Goal: Task Accomplishment & Management: Complete application form

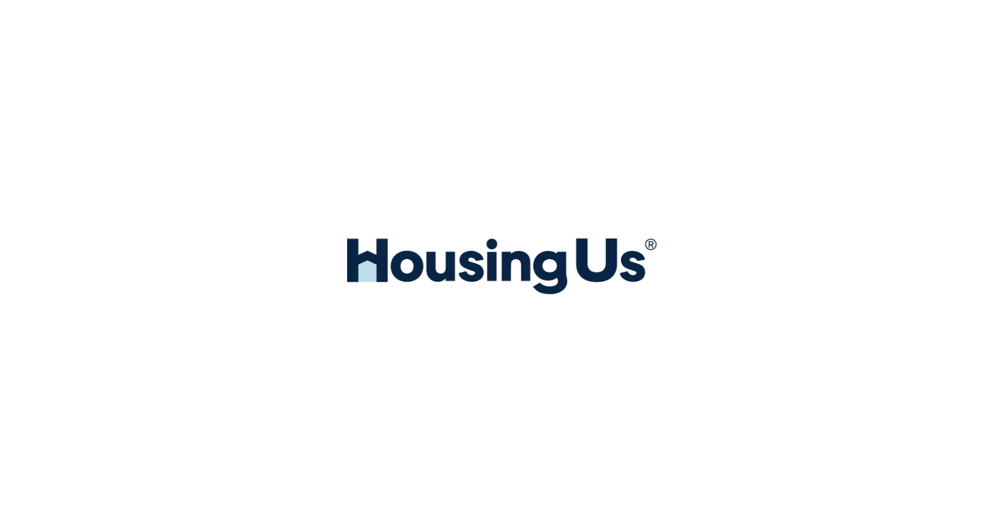
click at [197, 49] on ion-col at bounding box center [501, 268] width 997 height 531
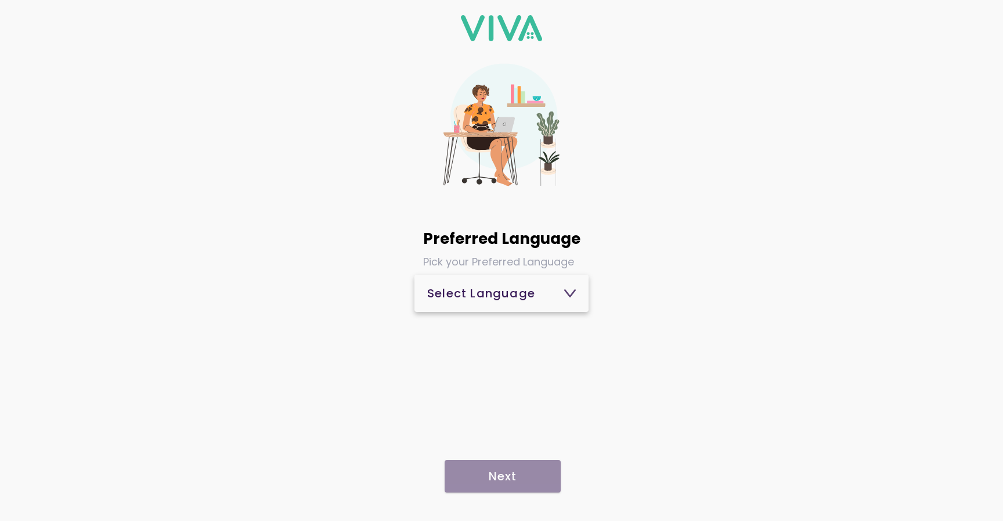
click at [537, 302] on span "Select Language" at bounding box center [501, 293] width 149 height 28
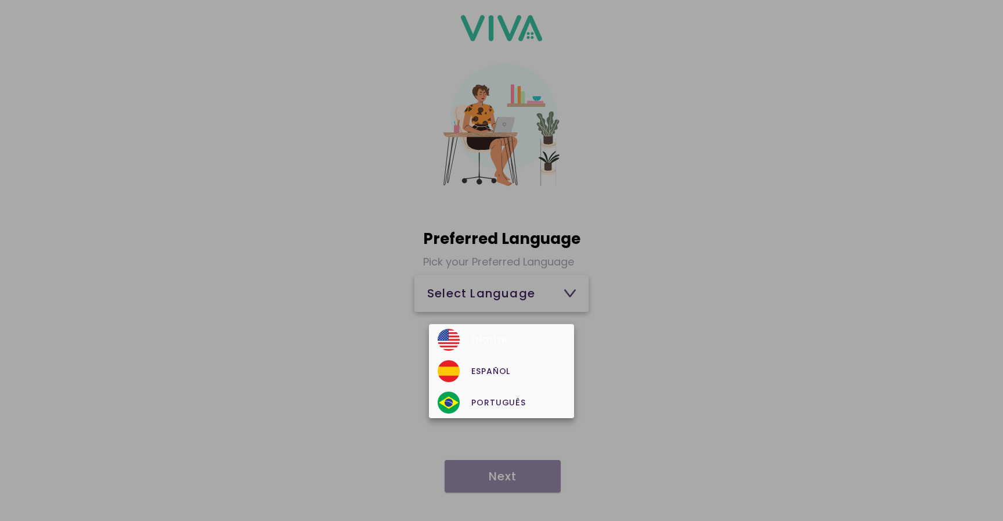
click at [509, 337] on div "English" at bounding box center [501, 340] width 127 height 22
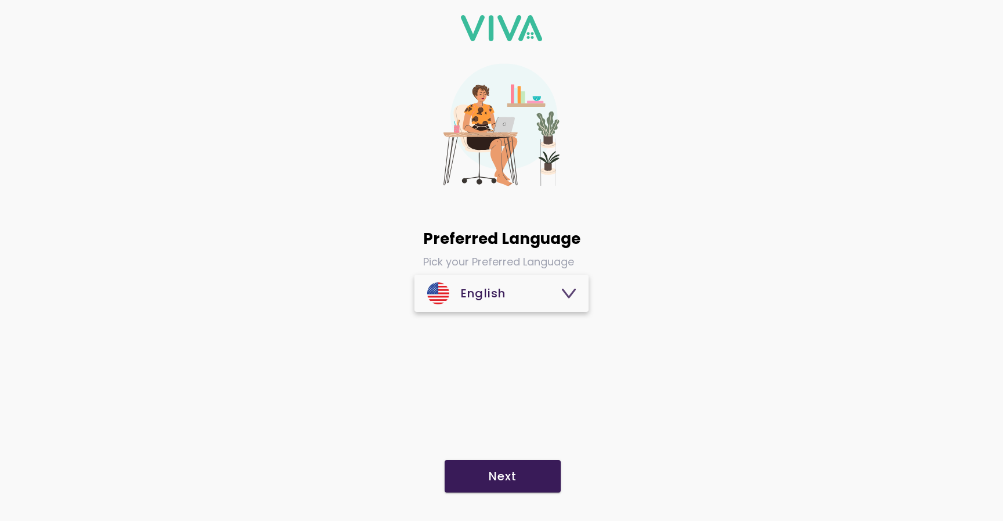
click at [517, 477] on span "Next" at bounding box center [502, 476] width 93 height 12
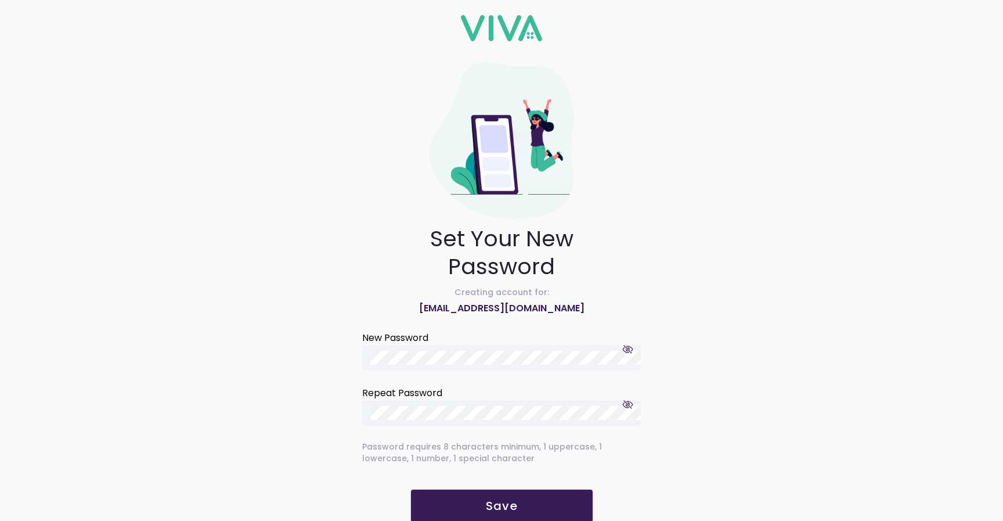
click at [633, 405] on span "button" at bounding box center [628, 404] width 11 height 11
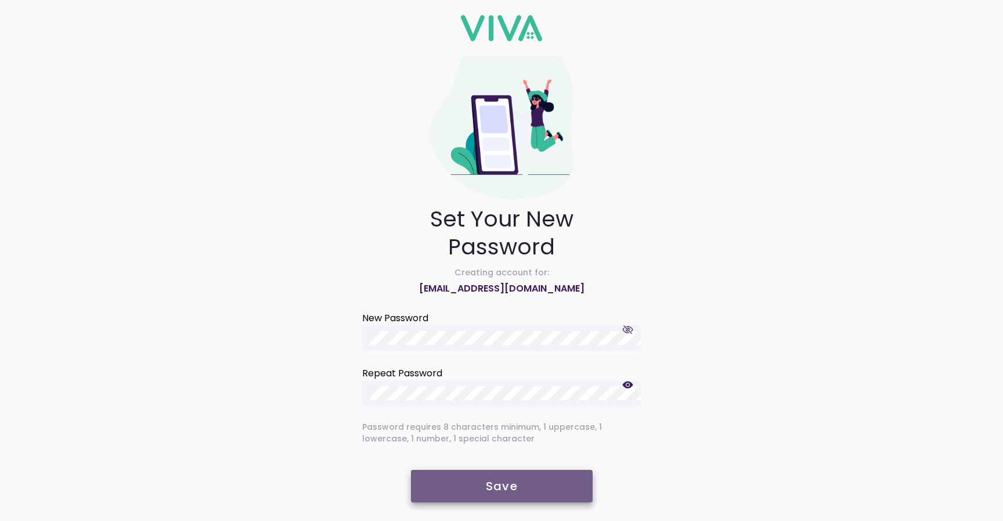
click at [0, 0] on slot "Save" at bounding box center [0, 0] width 0 height 0
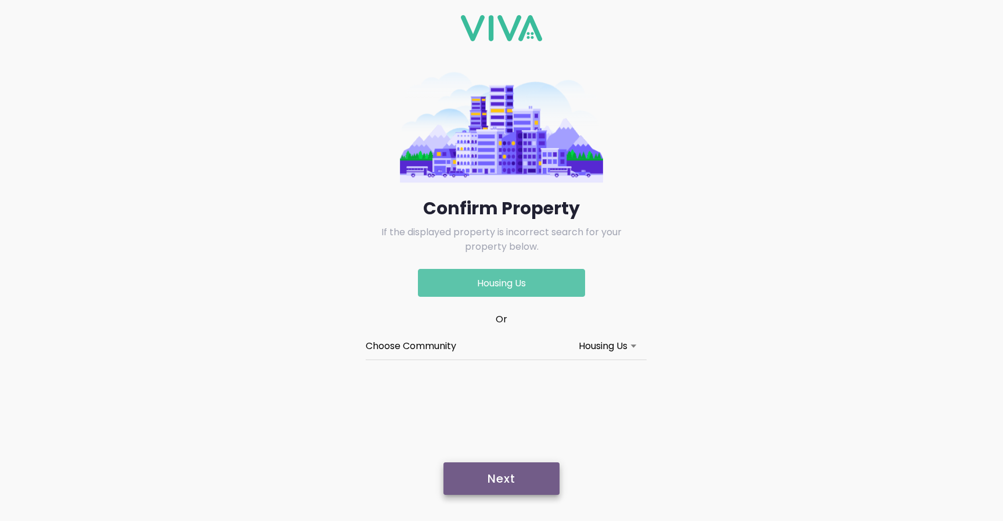
click at [0, 0] on slot "Next" at bounding box center [0, 0] width 0 height 0
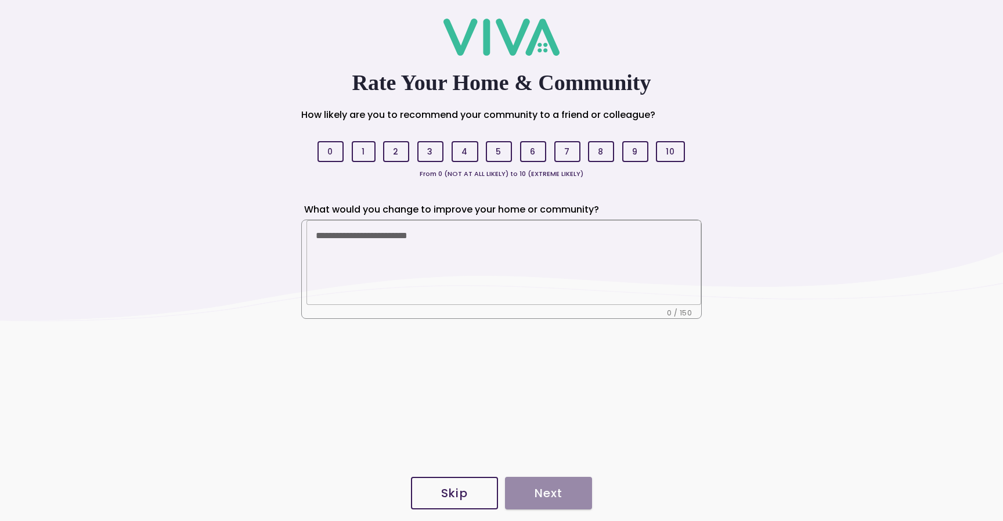
click at [462, 484] on button "Skip" at bounding box center [454, 493] width 87 height 33
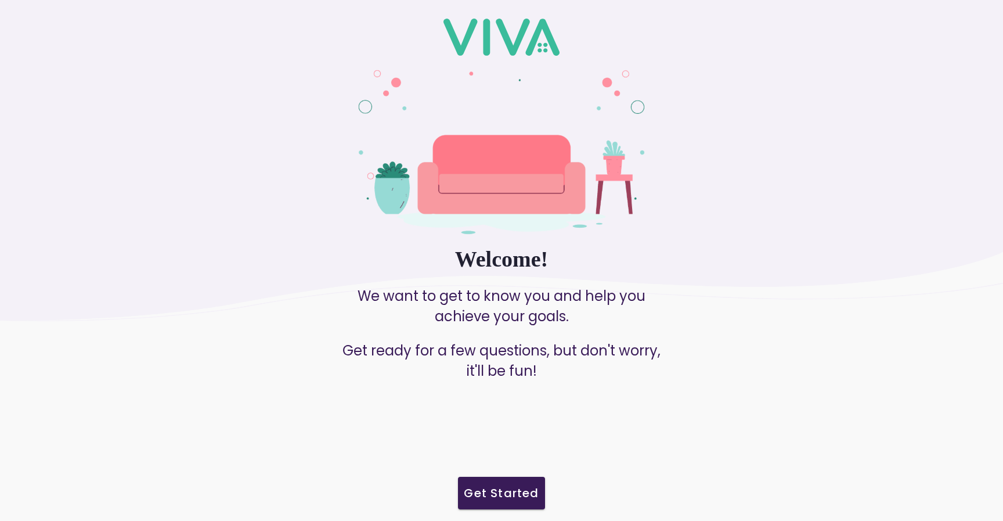
click at [0, 0] on slot "Get Started" at bounding box center [0, 0] width 0 height 0
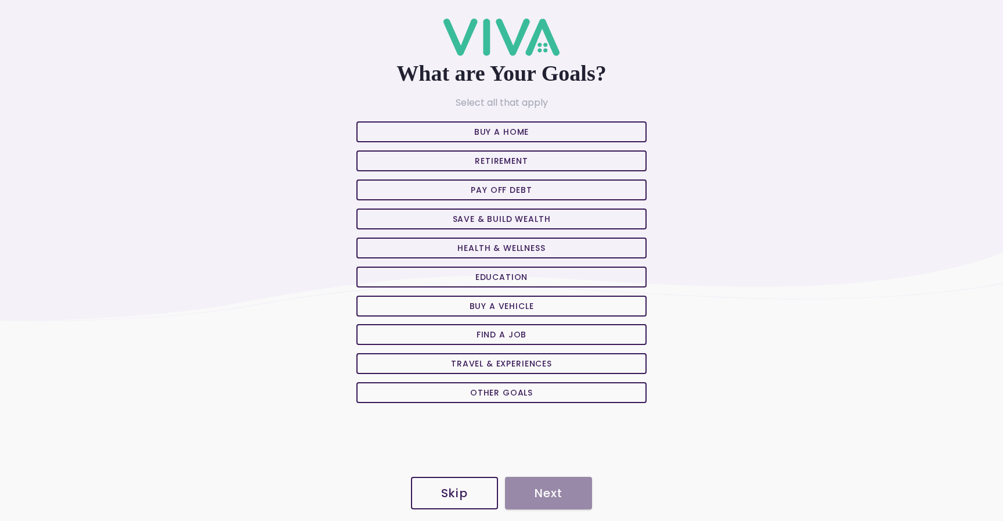
click at [480, 486] on button "Skip" at bounding box center [454, 493] width 87 height 33
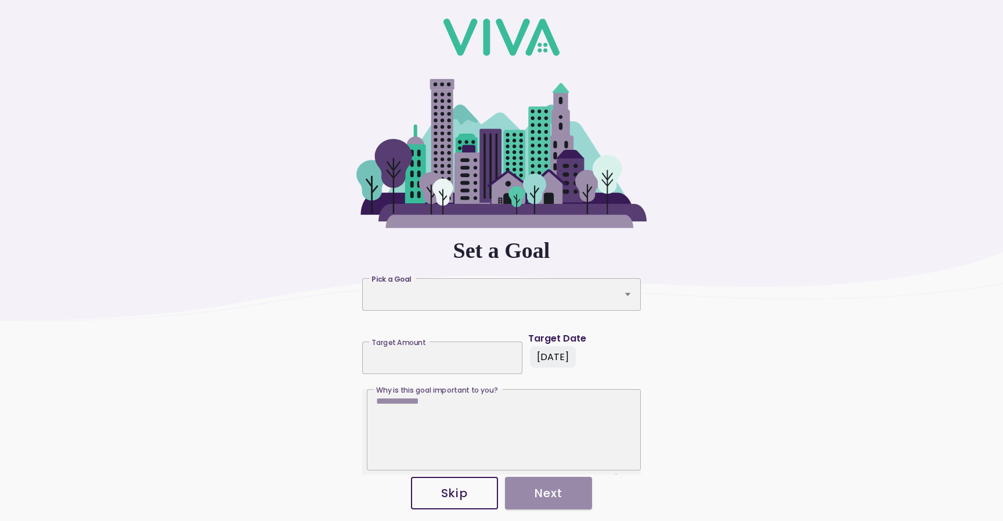
click at [480, 486] on button "Skip" at bounding box center [454, 493] width 87 height 33
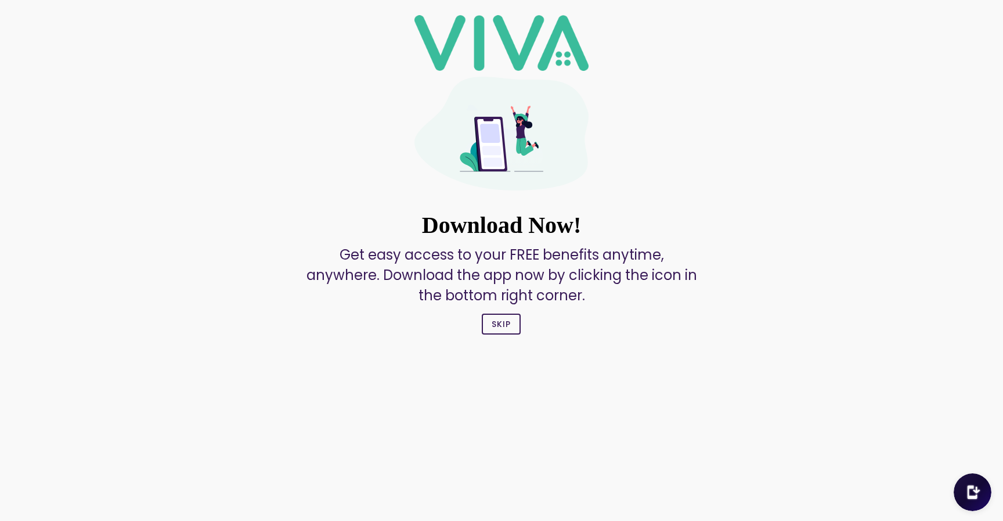
click at [0, 0] on slot "Skip" at bounding box center [0, 0] width 0 height 0
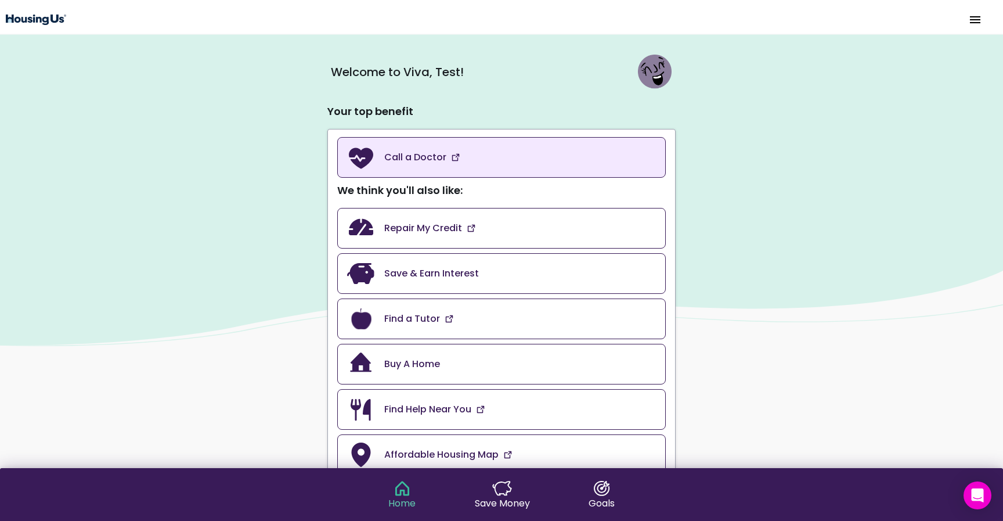
click at [457, 156] on img at bounding box center [455, 157] width 9 height 9
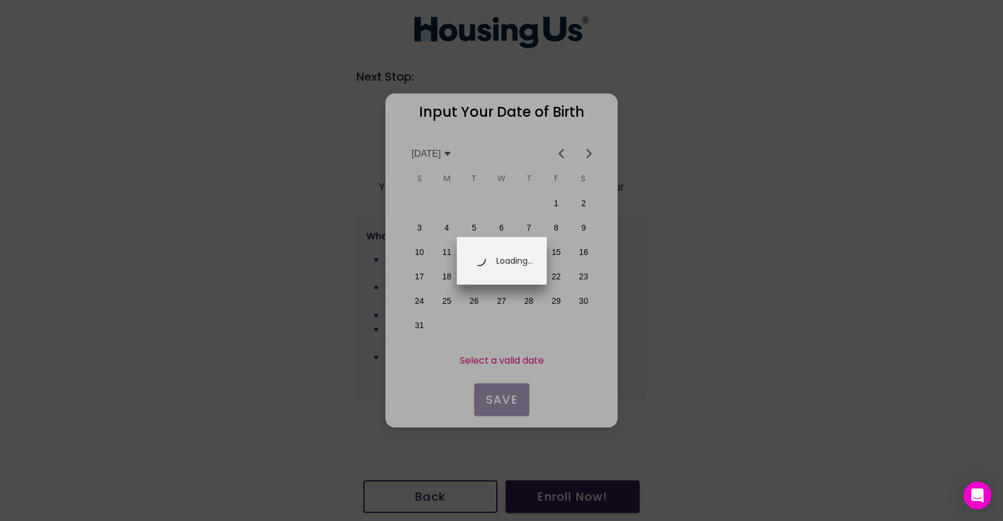
scroll to position [0, 203]
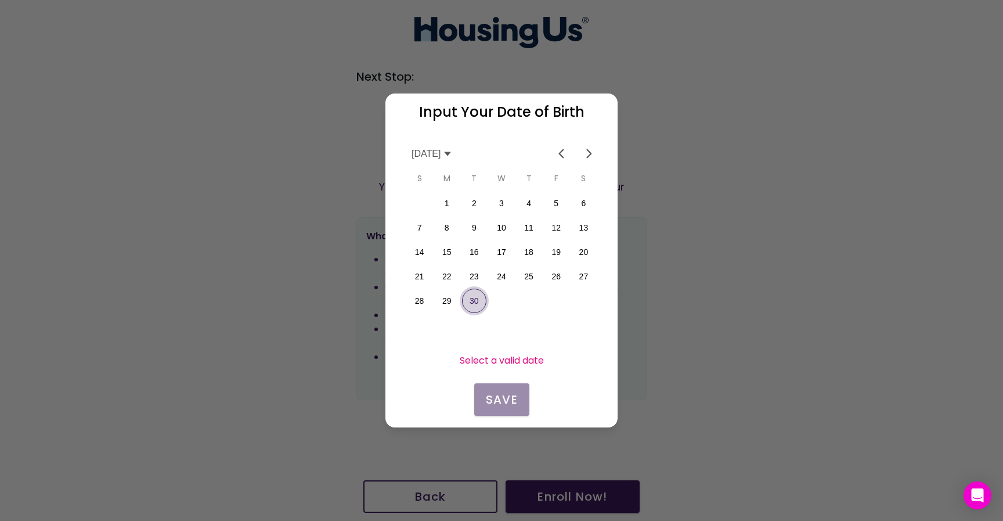
click at [473, 294] on button "30" at bounding box center [474, 301] width 24 height 24
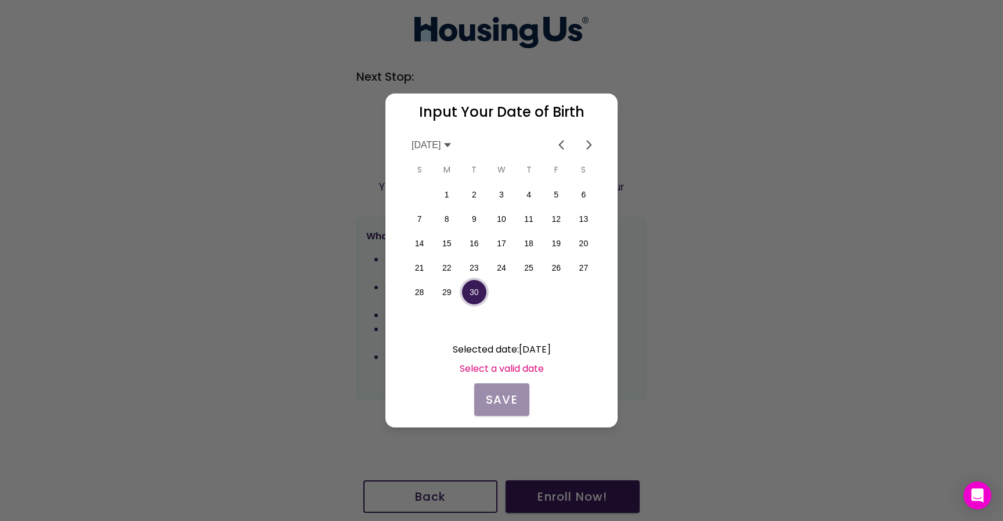
click at [452, 143] on icon at bounding box center [447, 144] width 9 height 9
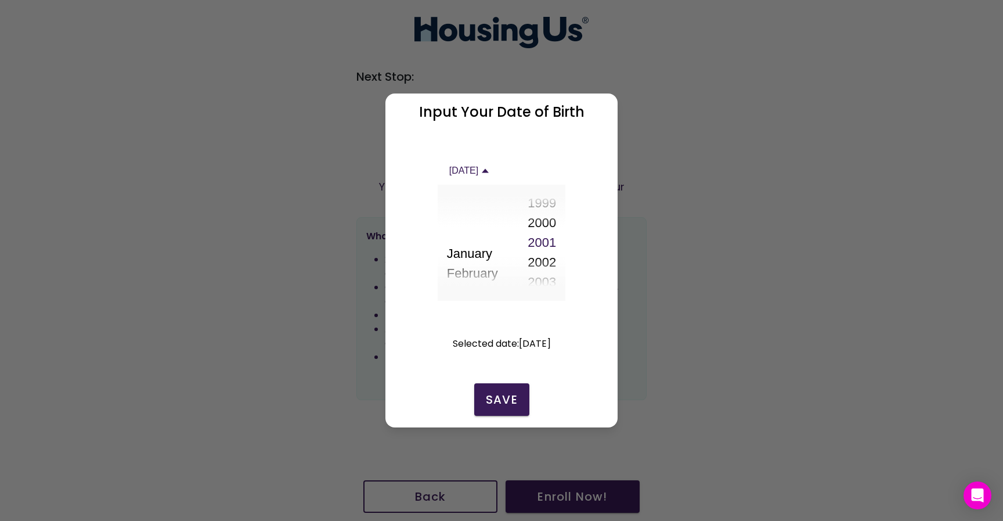
click at [541, 216] on button "2000" at bounding box center [542, 223] width 28 height 20
click at [540, 246] on button "2000" at bounding box center [542, 243] width 28 height 20
click at [489, 388] on button "Save" at bounding box center [501, 399] width 55 height 33
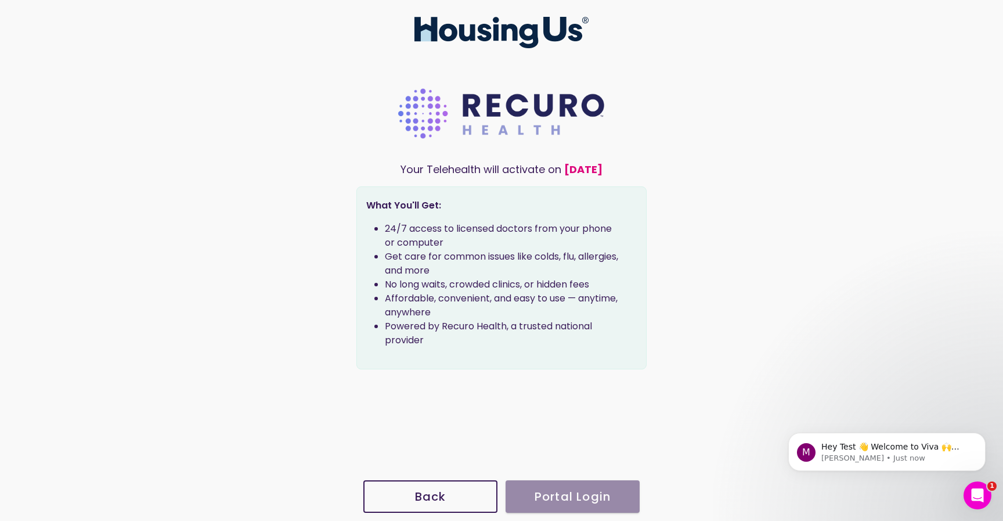
scroll to position [0, 0]
click at [491, 390] on main "Your Telehealth will activate on [DATE] What You'll Get: 24/7 access to license…" at bounding box center [501, 264] width 290 height 416
